Goal: Find contact information: Find contact information

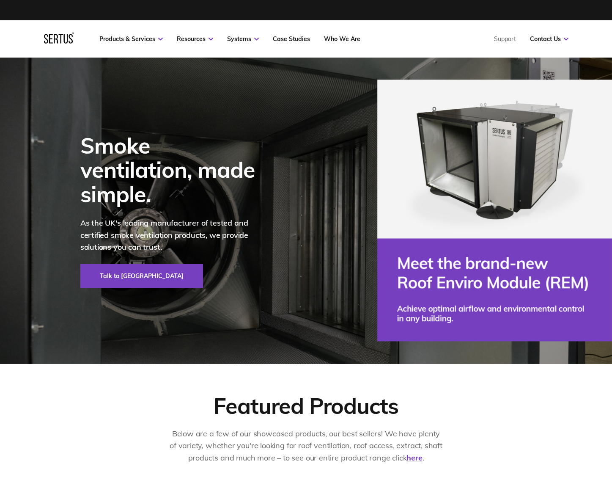
click at [351, 34] on nav "Products & Services Resources Systems Case Studies Who We Are Support Contact U…" at bounding box center [306, 38] width 525 height 37
click at [349, 36] on link "Who We Are" at bounding box center [342, 39] width 36 height 8
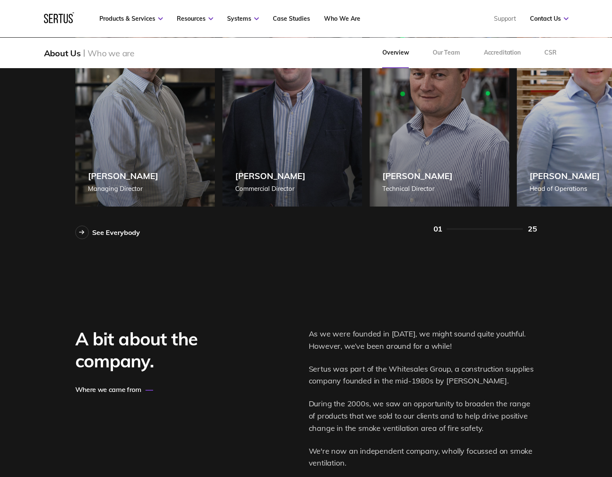
scroll to position [726, 0]
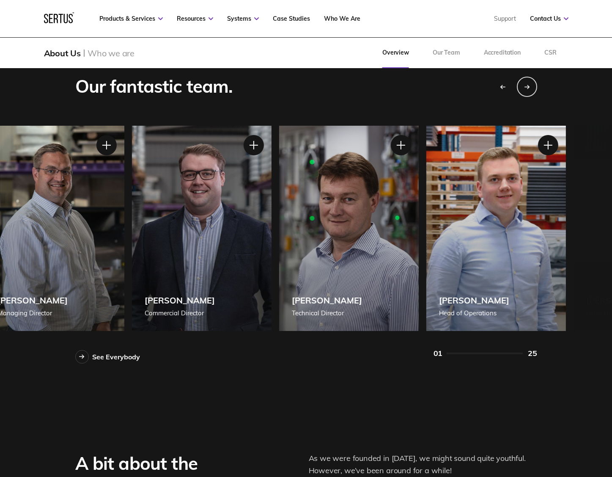
click at [426, 259] on div "[PERSON_NAME] [PERSON_NAME] of Operations" at bounding box center [496, 228] width 140 height 205
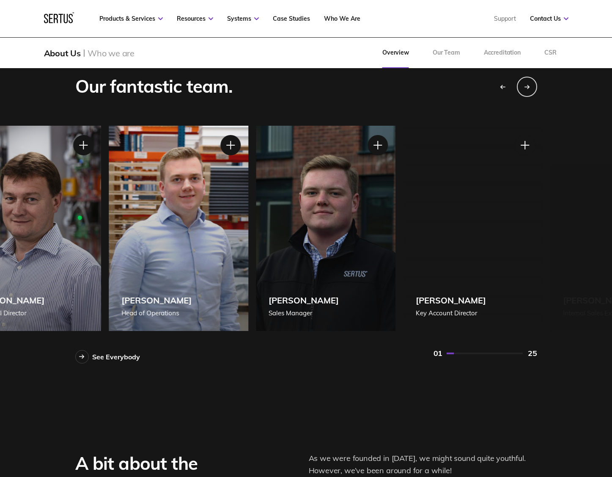
click at [269, 249] on div "[PERSON_NAME] Sales Manager" at bounding box center [326, 228] width 140 height 205
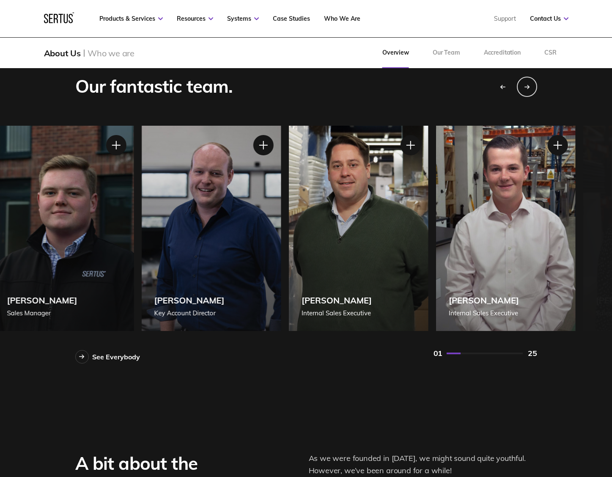
click at [436, 294] on div "[PERSON_NAME] Internal Sales Executive" at bounding box center [506, 228] width 140 height 205
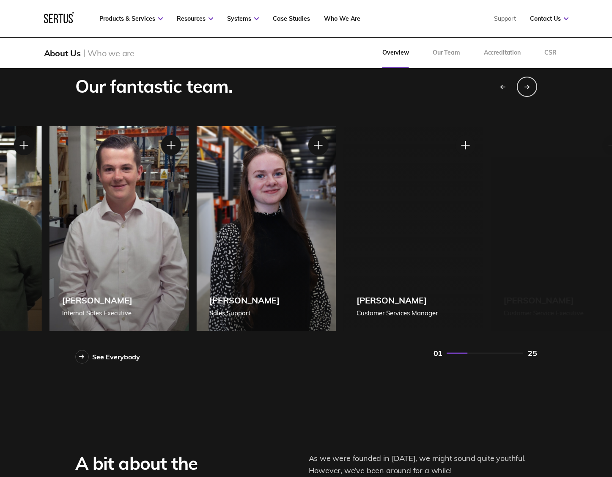
click at [336, 267] on div "[PERSON_NAME] Managing Director [PERSON_NAME] Managing Director [PERSON_NAME], …" at bounding box center [306, 228] width 462 height 205
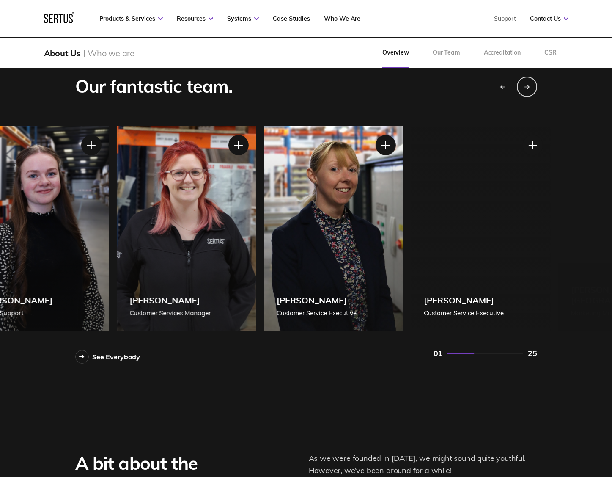
click at [368, 252] on div "[PERSON_NAME] Managing Director [PERSON_NAME] Managing Director [PERSON_NAME], …" at bounding box center [306, 228] width 462 height 205
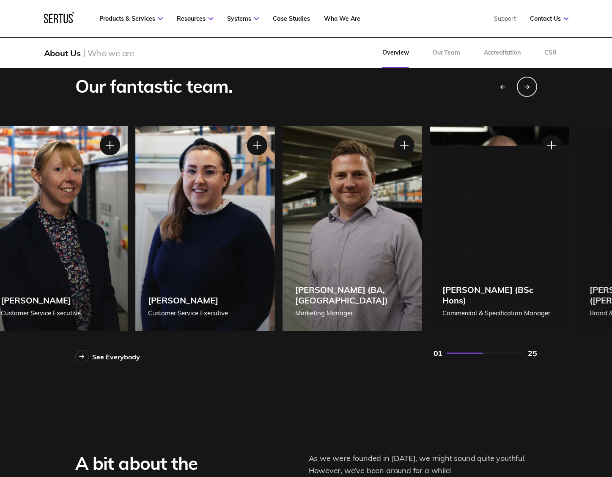
click at [282, 252] on div "[PERSON_NAME] (BA, [GEOGRAPHIC_DATA]) Marketing Manager" at bounding box center [352, 228] width 140 height 205
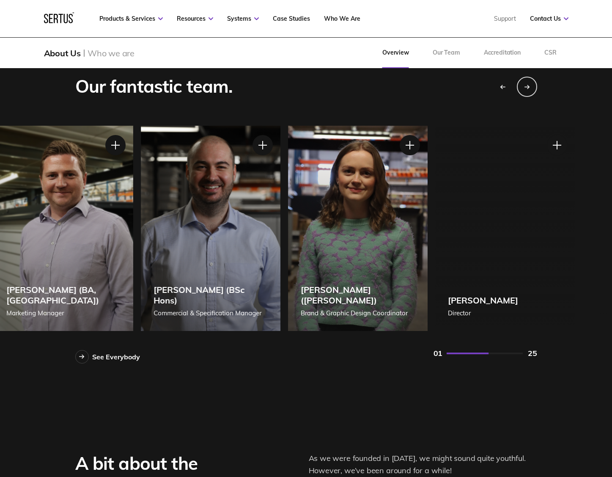
click at [330, 197] on div "[PERSON_NAME] ([PERSON_NAME]) Brand & Graphic Design Coordinator" at bounding box center [358, 228] width 140 height 205
